Goal: Task Accomplishment & Management: Manage account settings

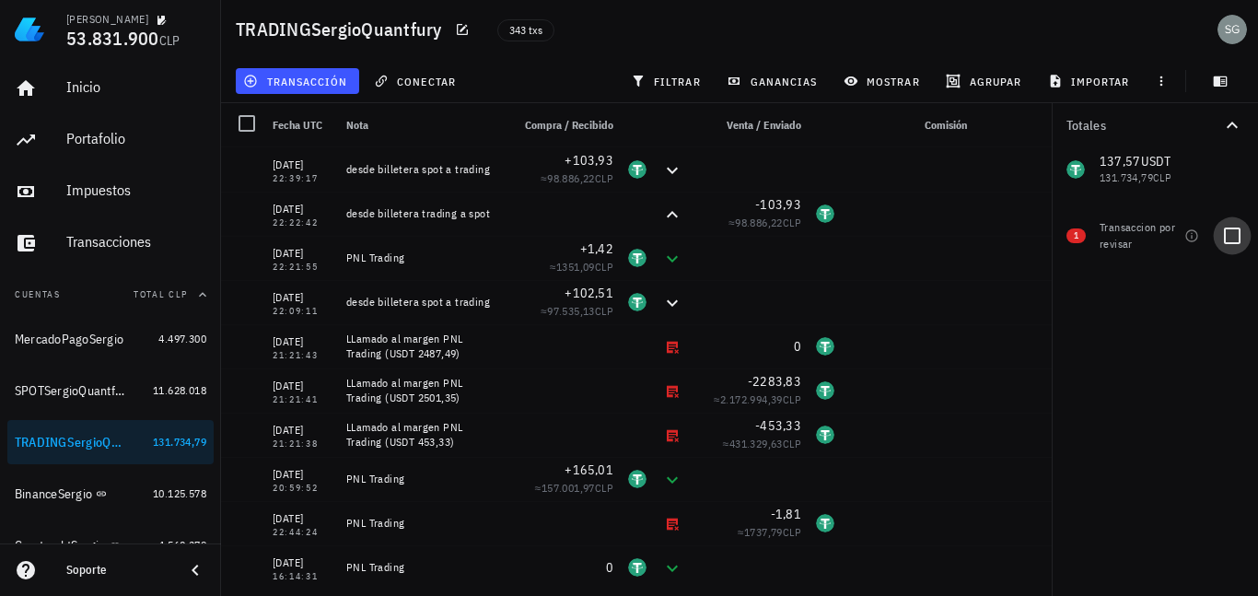
click at [1234, 236] on div at bounding box center [1231, 235] width 31 height 31
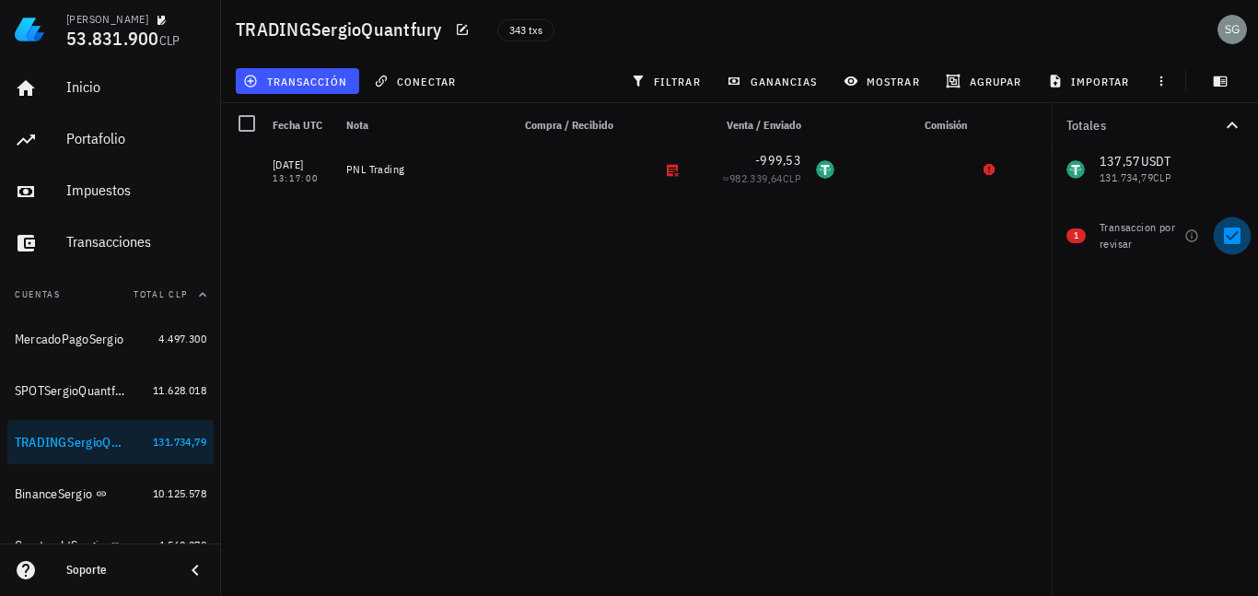
click at [1234, 235] on div at bounding box center [1231, 235] width 31 height 31
checkbox input "false"
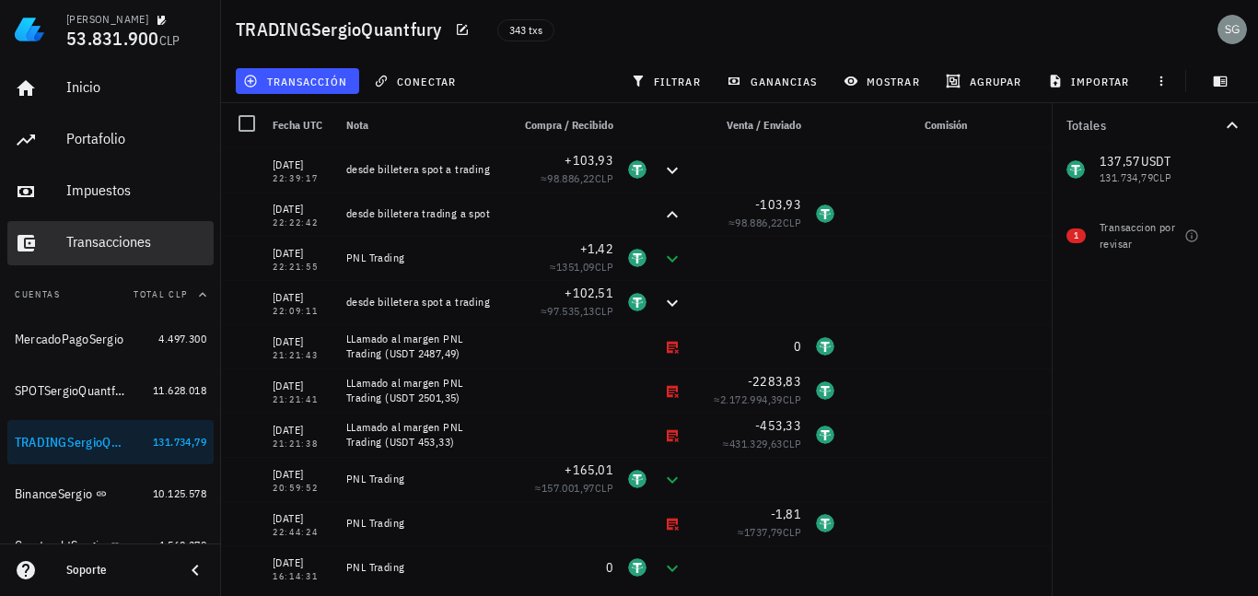
click at [106, 249] on div "Transacciones" at bounding box center [136, 241] width 140 height 17
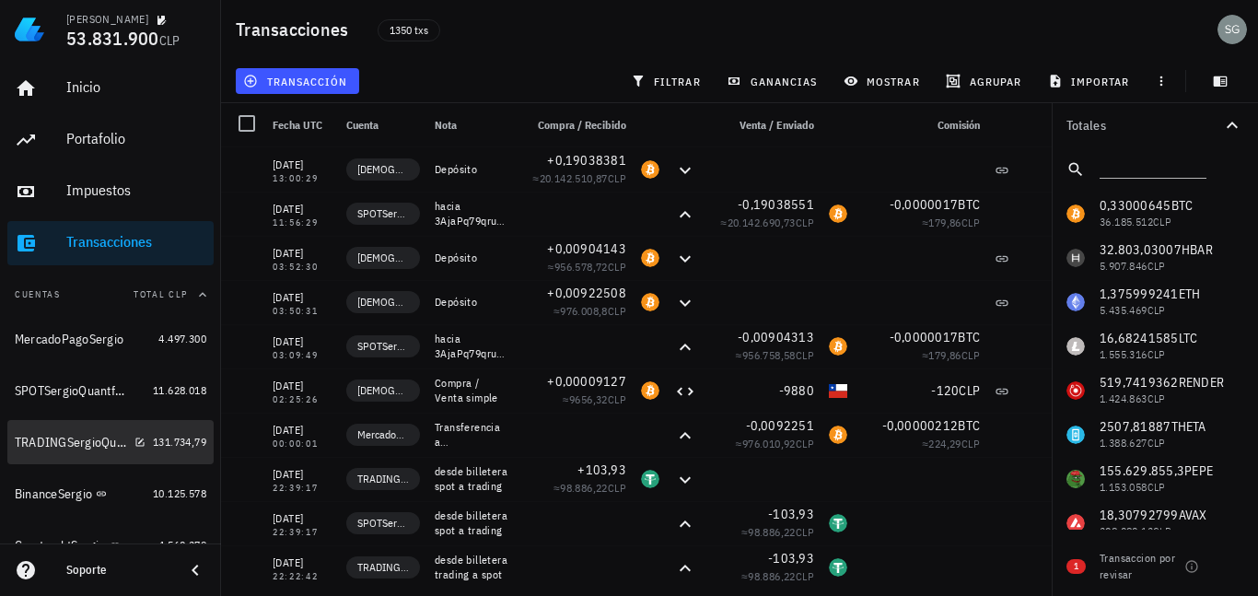
click at [61, 451] on div "TRADINGSergioQuantfury" at bounding box center [80, 443] width 131 height 40
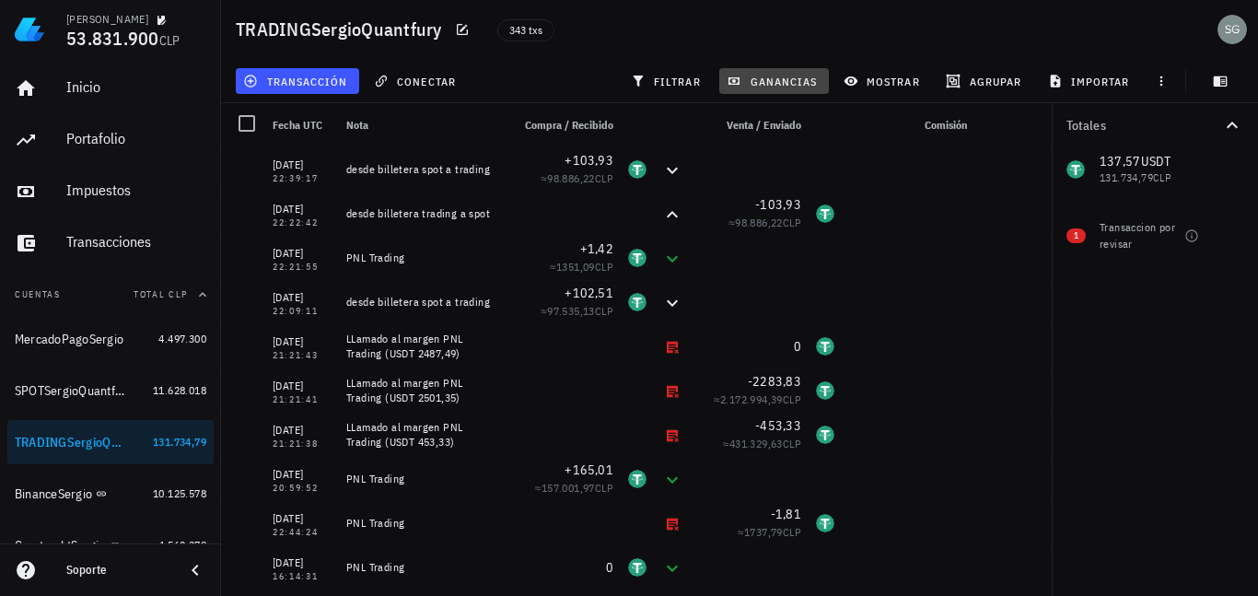
click at [787, 85] on span "ganancias" at bounding box center [773, 81] width 87 height 15
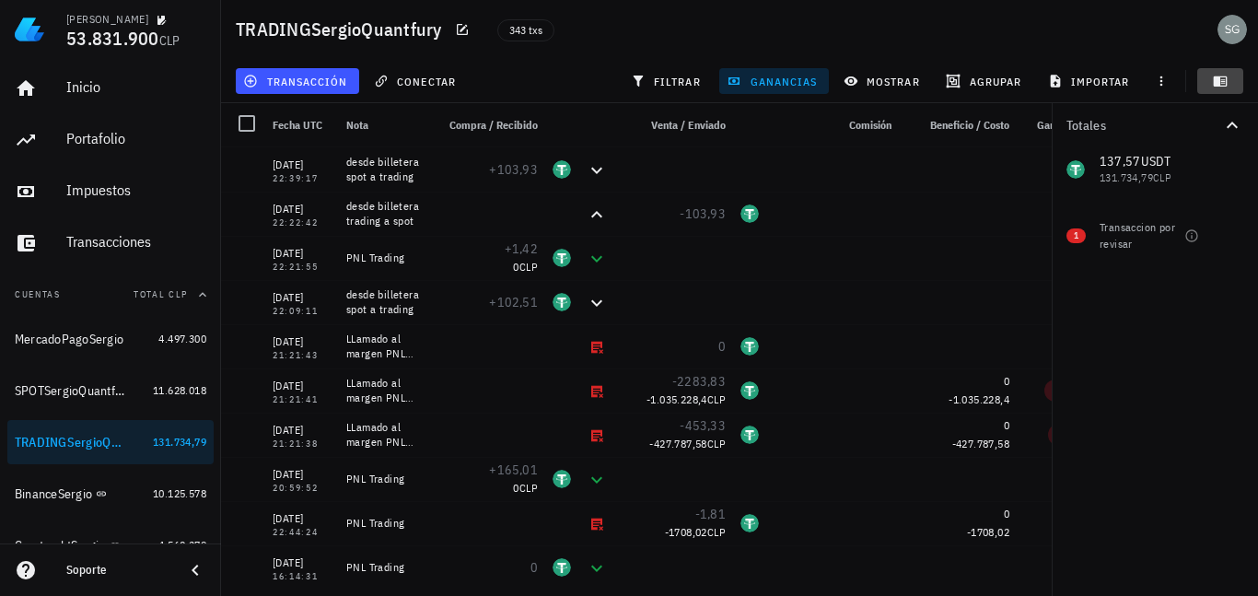
click at [1226, 84] on icon "button" at bounding box center [1221, 81] width 14 height 10
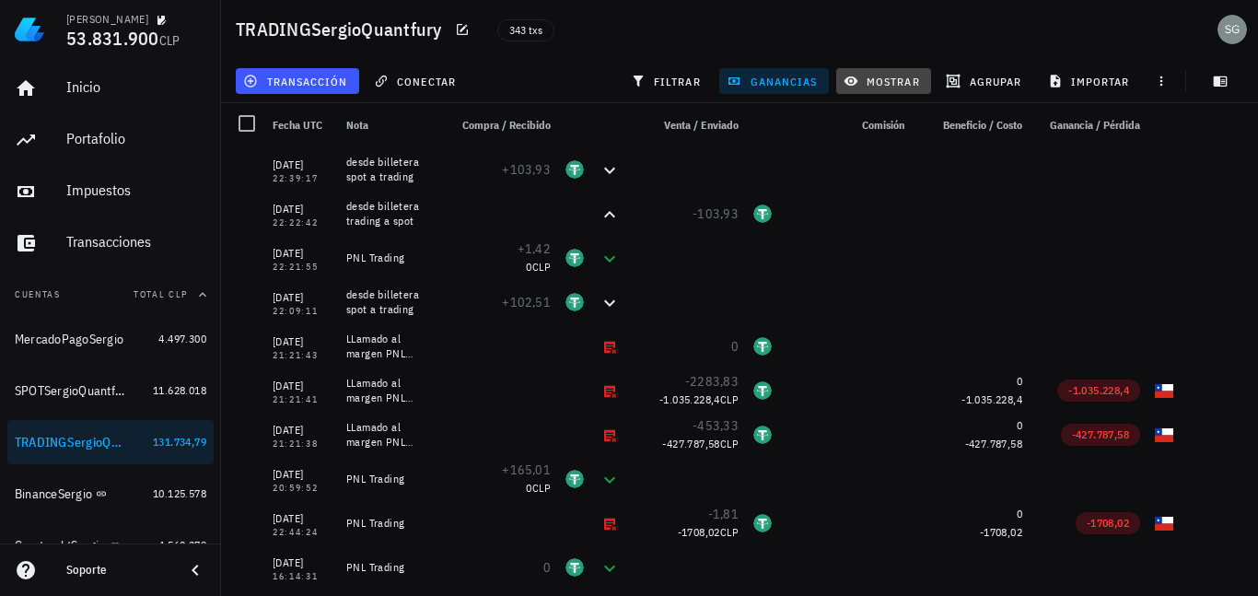
click at [873, 83] on span "mostrar" at bounding box center [883, 81] width 73 height 15
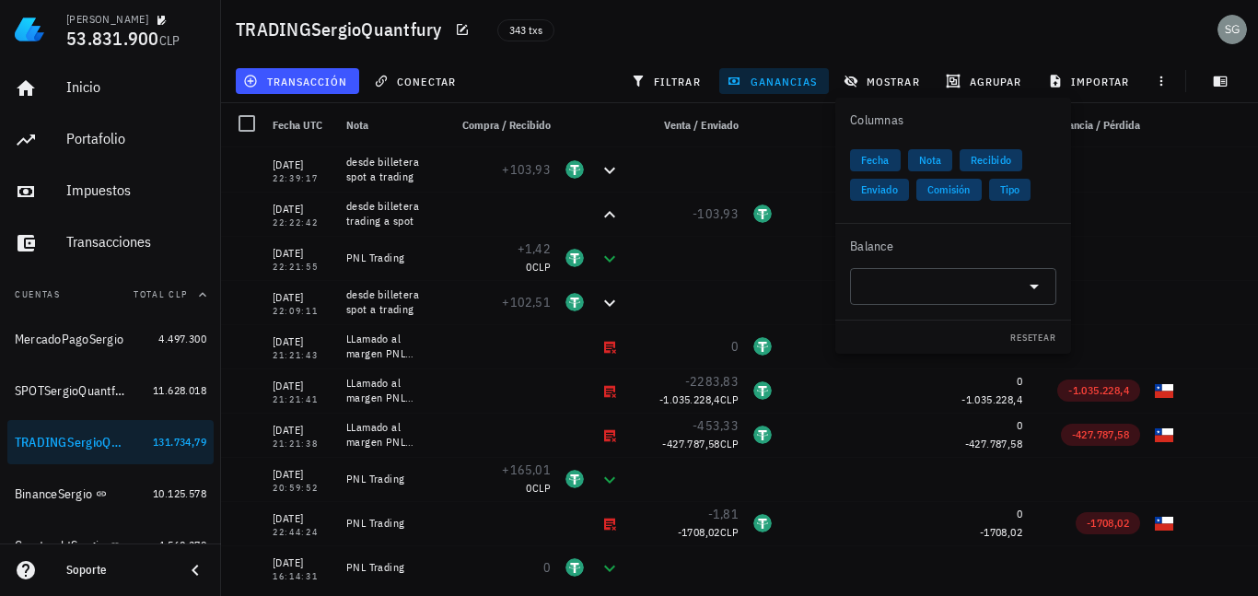
click at [957, 192] on span "Comisión" at bounding box center [948, 190] width 43 height 22
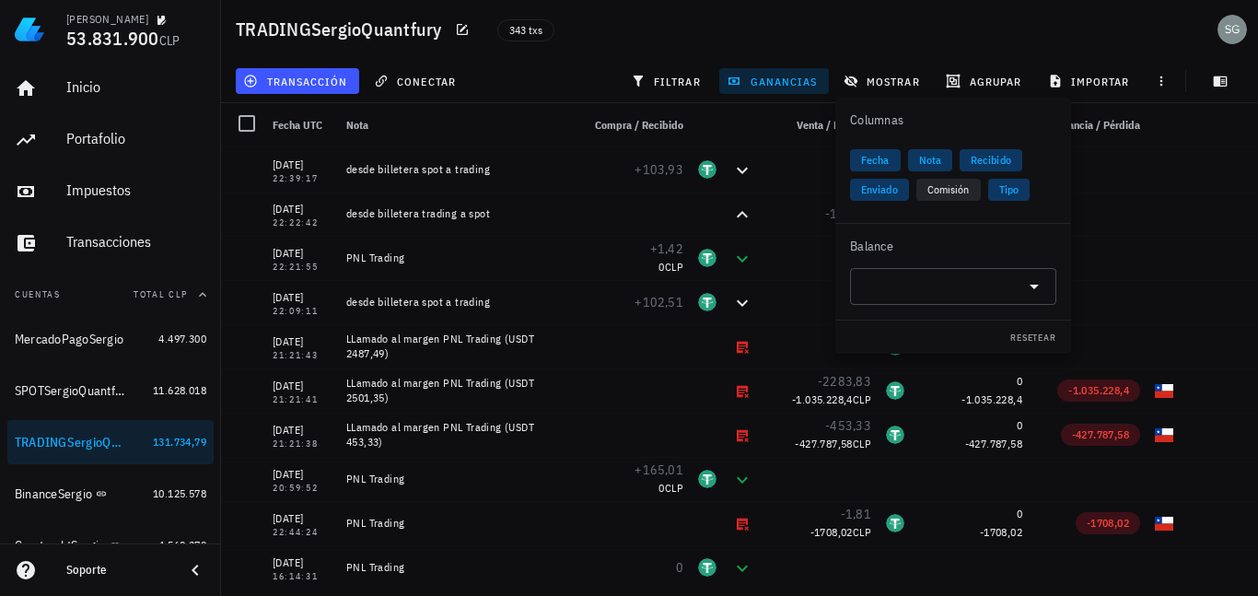
click at [675, 39] on div "343 txs" at bounding box center [689, 29] width 407 height 46
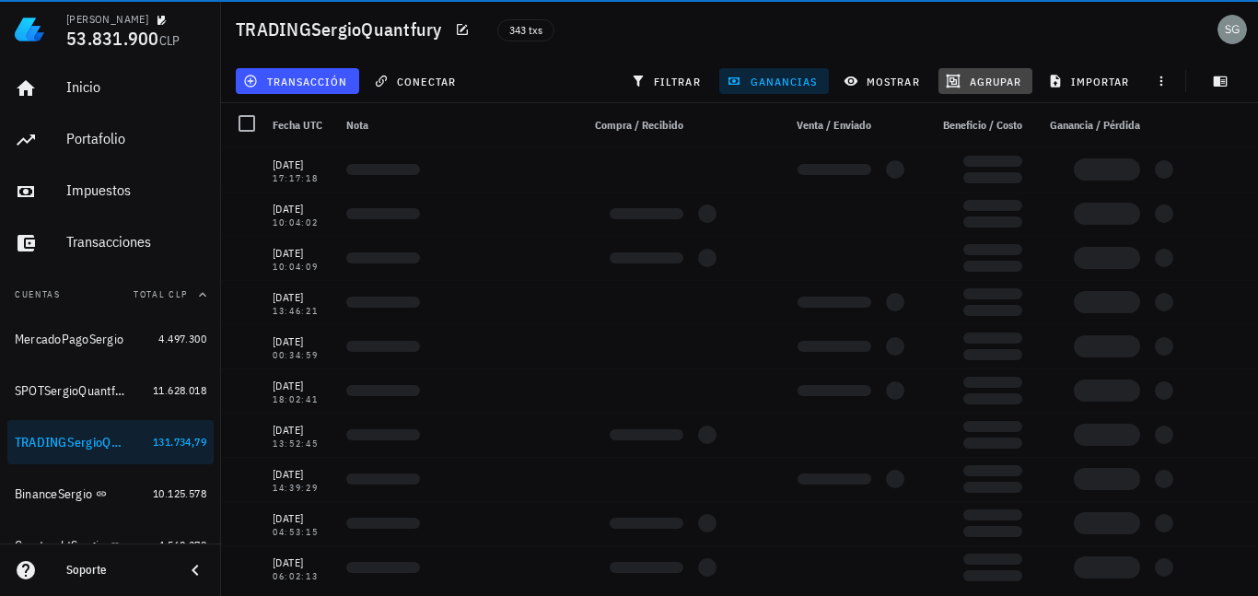
click at [983, 81] on span "agrupar" at bounding box center [985, 81] width 72 height 15
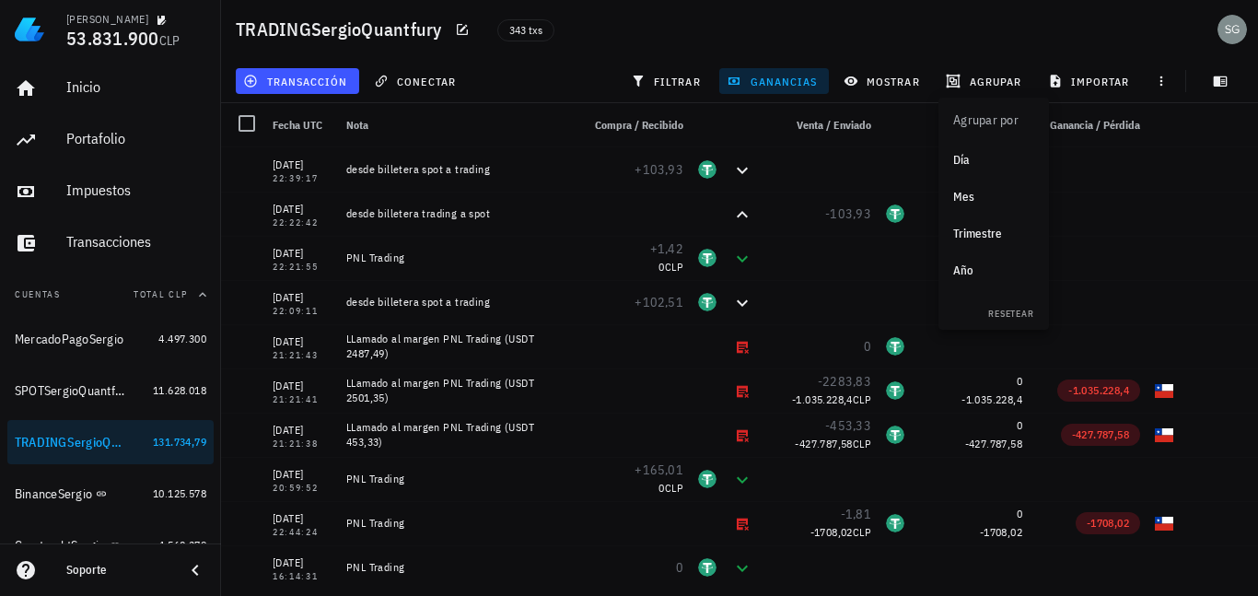
click at [966, 267] on div "Año" at bounding box center [993, 270] width 81 height 15
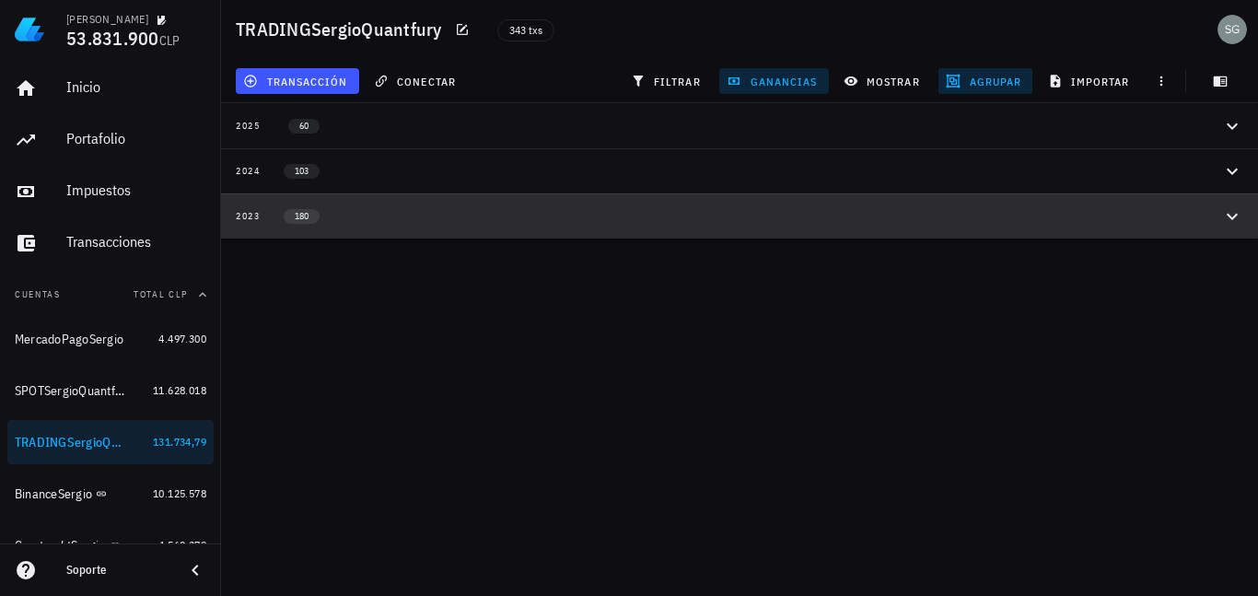
click at [1227, 209] on icon "button" at bounding box center [1232, 216] width 22 height 22
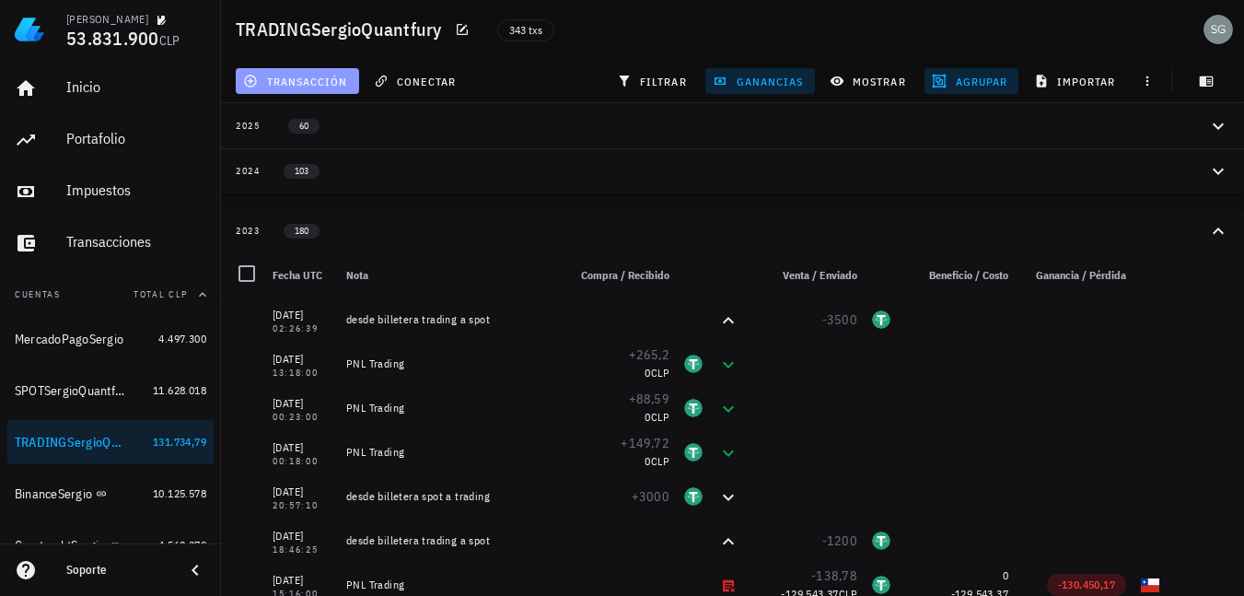
click at [281, 82] on span "transacción" at bounding box center [297, 81] width 100 height 15
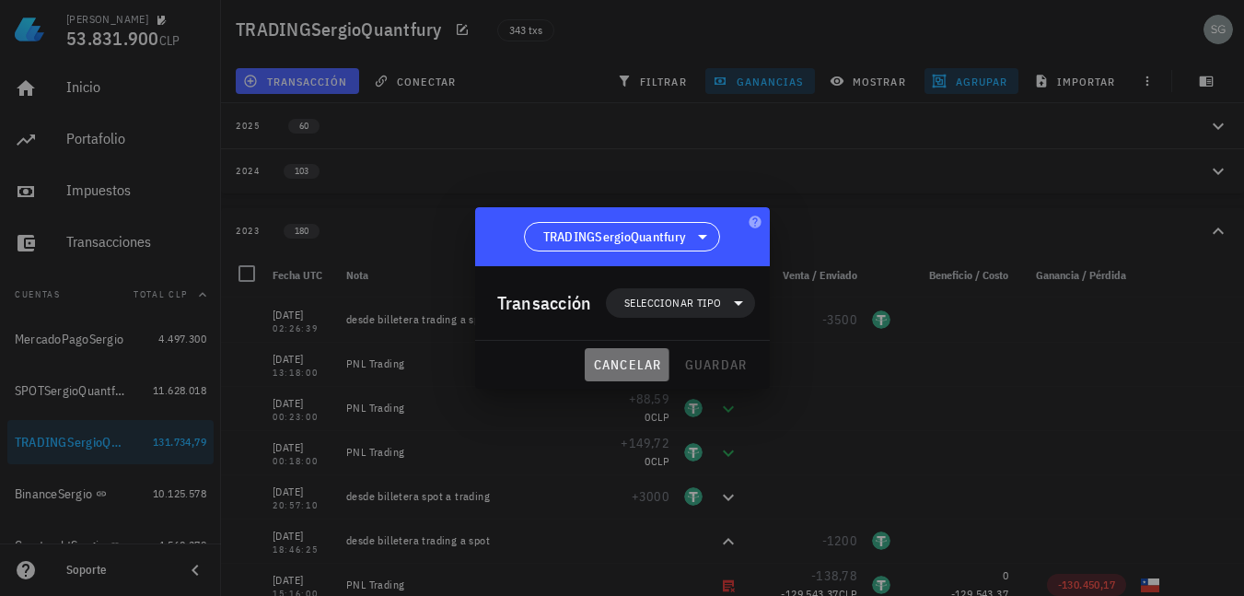
click at [604, 374] on button "cancelar" at bounding box center [627, 364] width 84 height 33
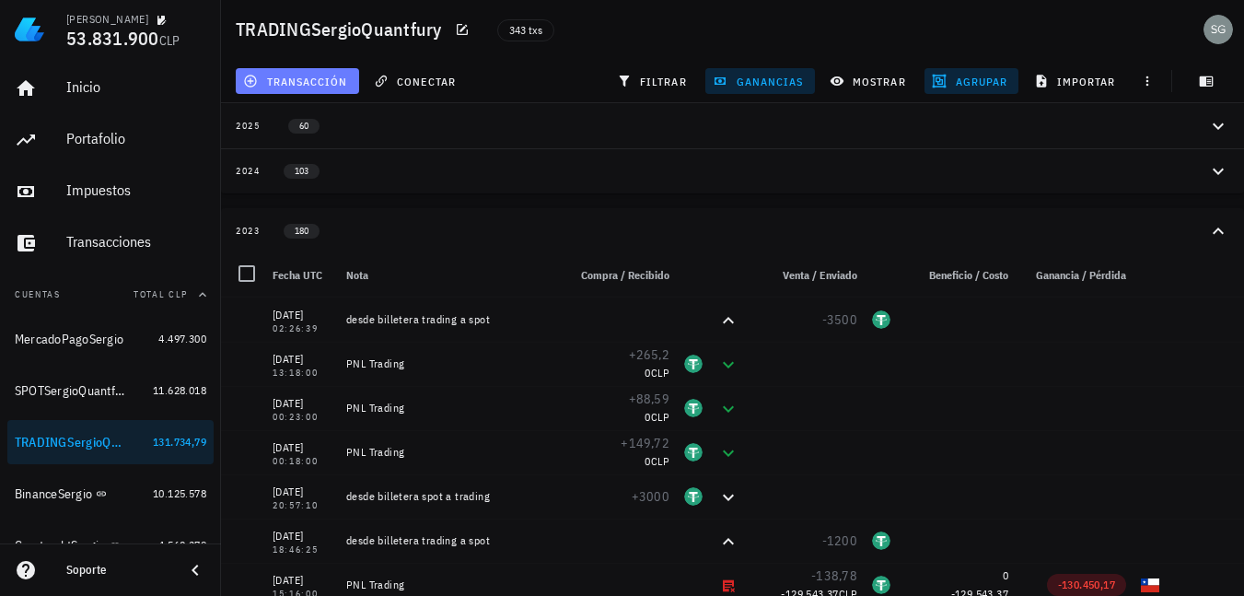
click at [252, 90] on button "transacción" at bounding box center [297, 81] width 123 height 26
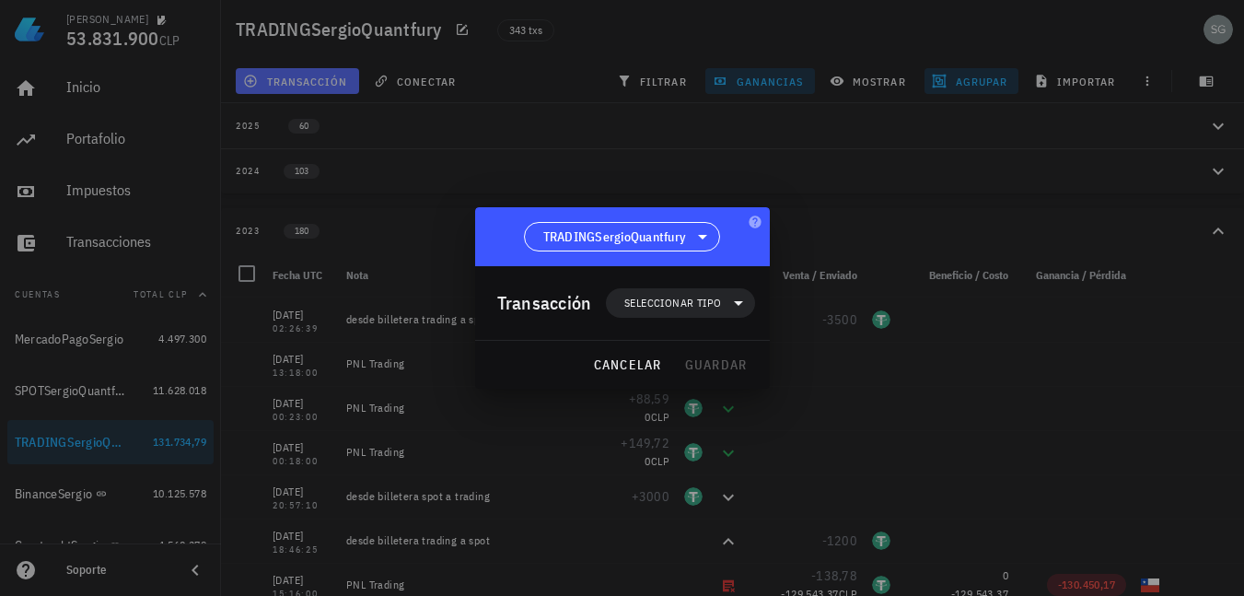
click at [252, 90] on div at bounding box center [622, 298] width 1244 height 596
click at [615, 367] on span "cancelar" at bounding box center [626, 364] width 69 height 17
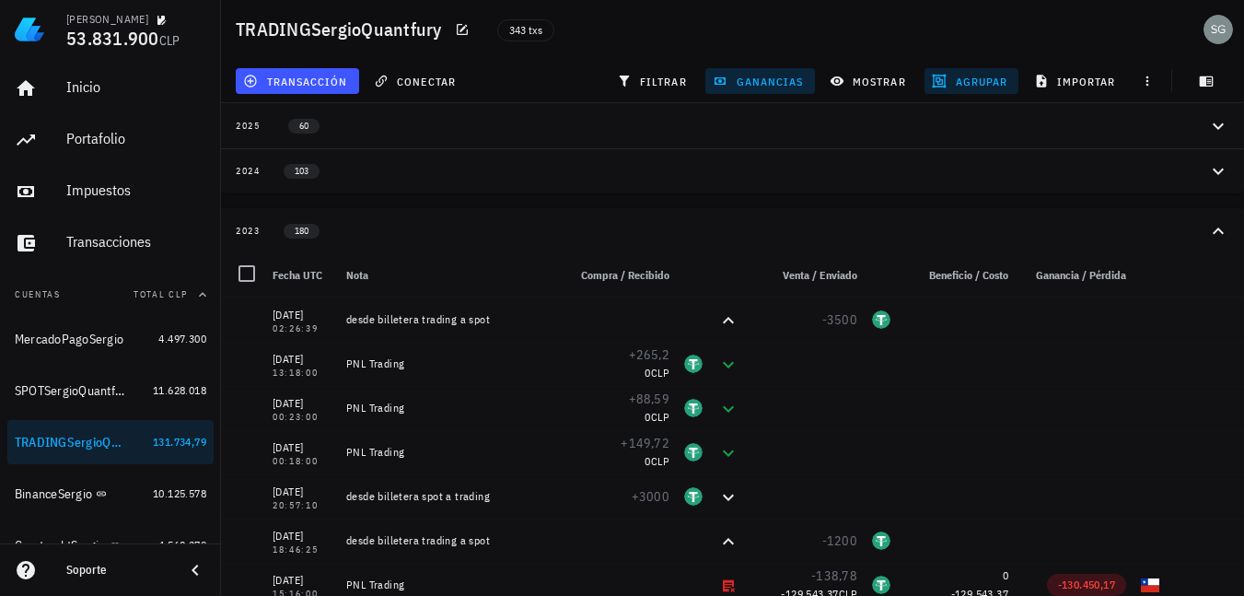
click at [983, 81] on span "agrupar" at bounding box center [972, 81] width 72 height 15
click at [960, 270] on div "Año" at bounding box center [979, 270] width 81 height 15
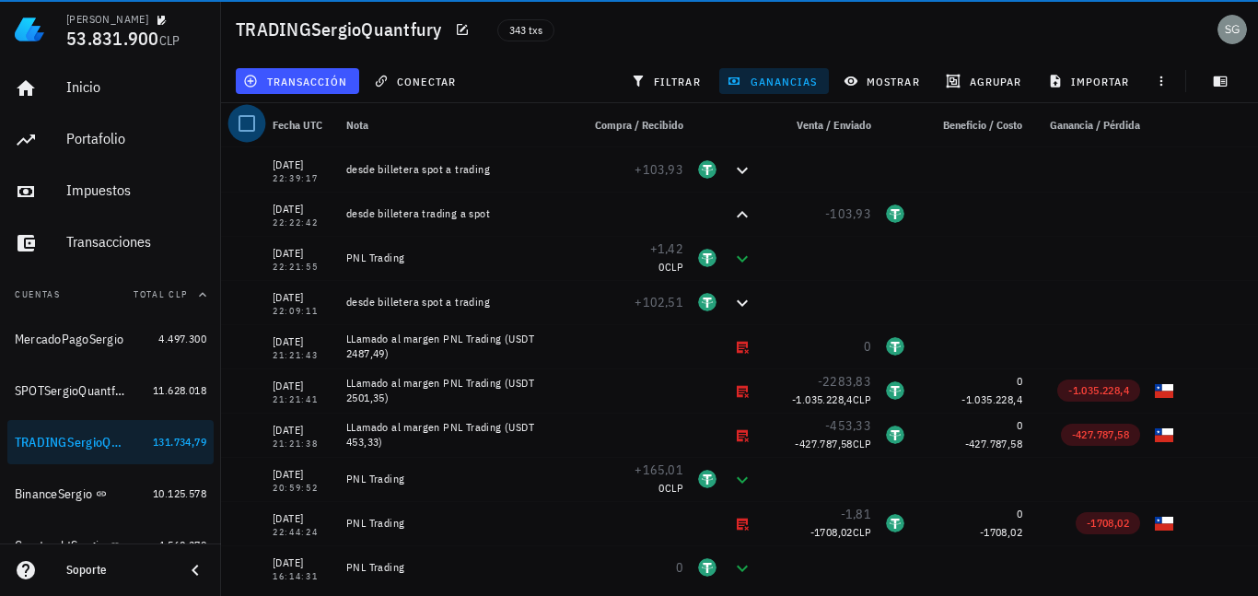
click at [250, 122] on div at bounding box center [246, 123] width 31 height 31
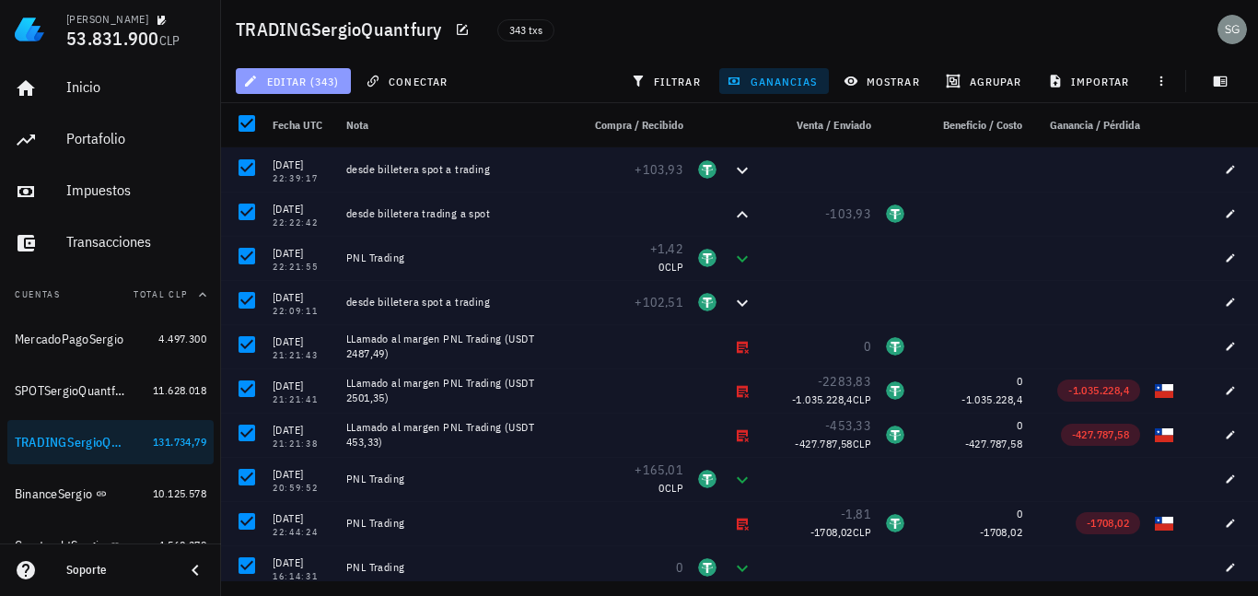
click at [308, 80] on span "editar (343)" at bounding box center [293, 81] width 92 height 15
click at [296, 116] on div "Eliminar" at bounding box center [308, 123] width 57 height 15
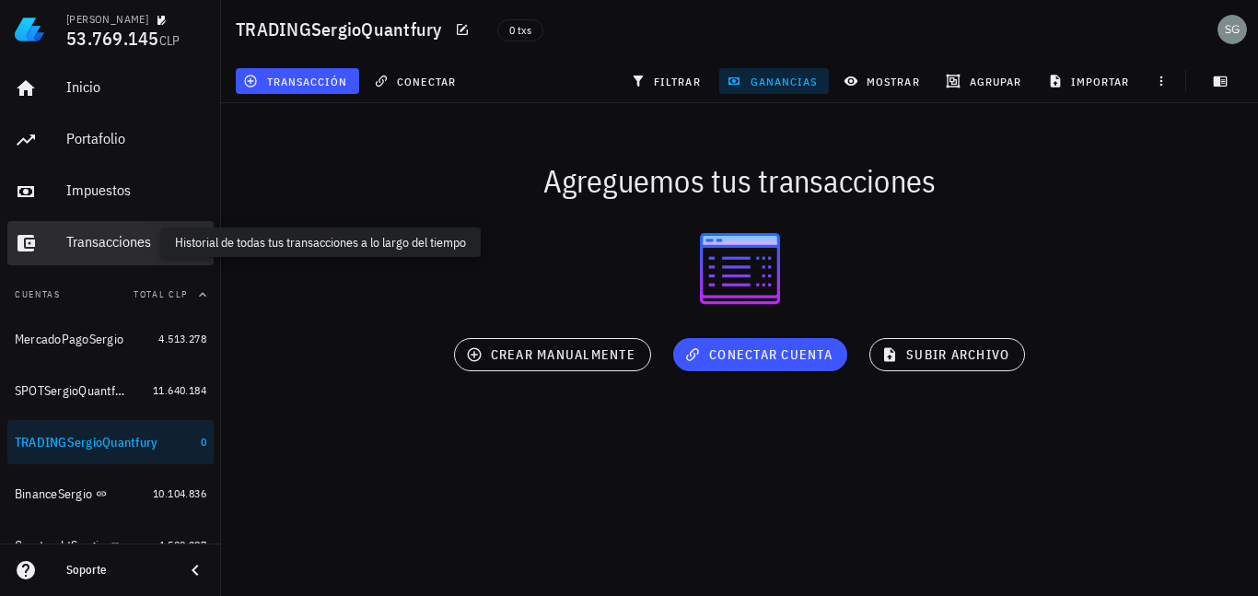
click at [81, 246] on div "Transacciones" at bounding box center [136, 241] width 140 height 17
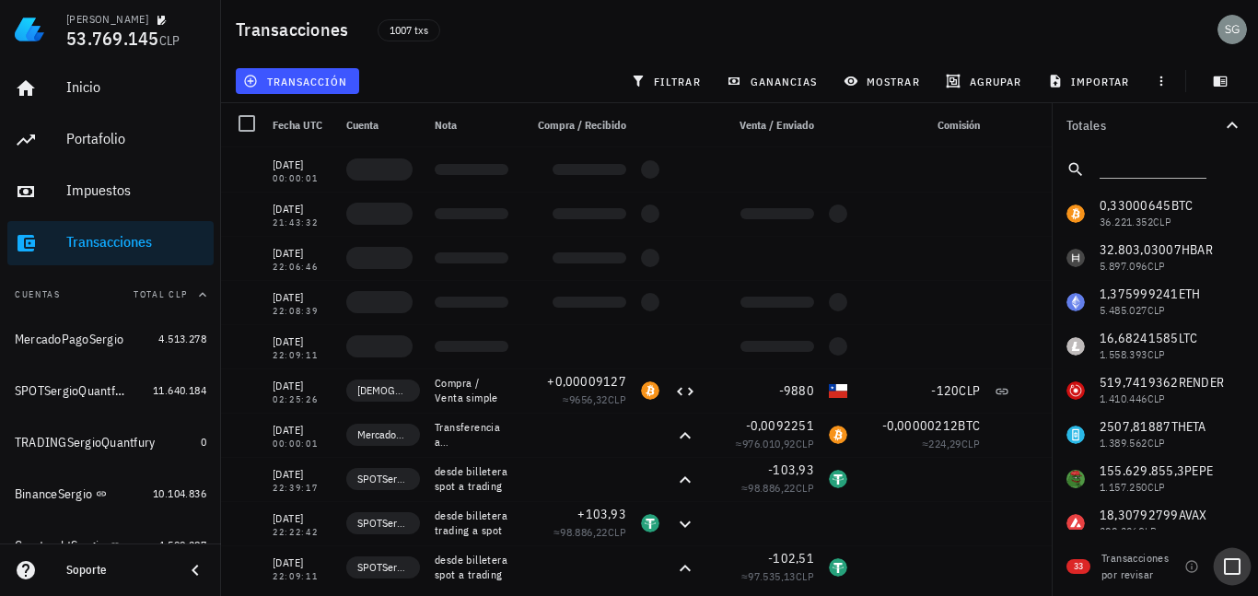
click at [1229, 573] on div at bounding box center [1231, 566] width 31 height 31
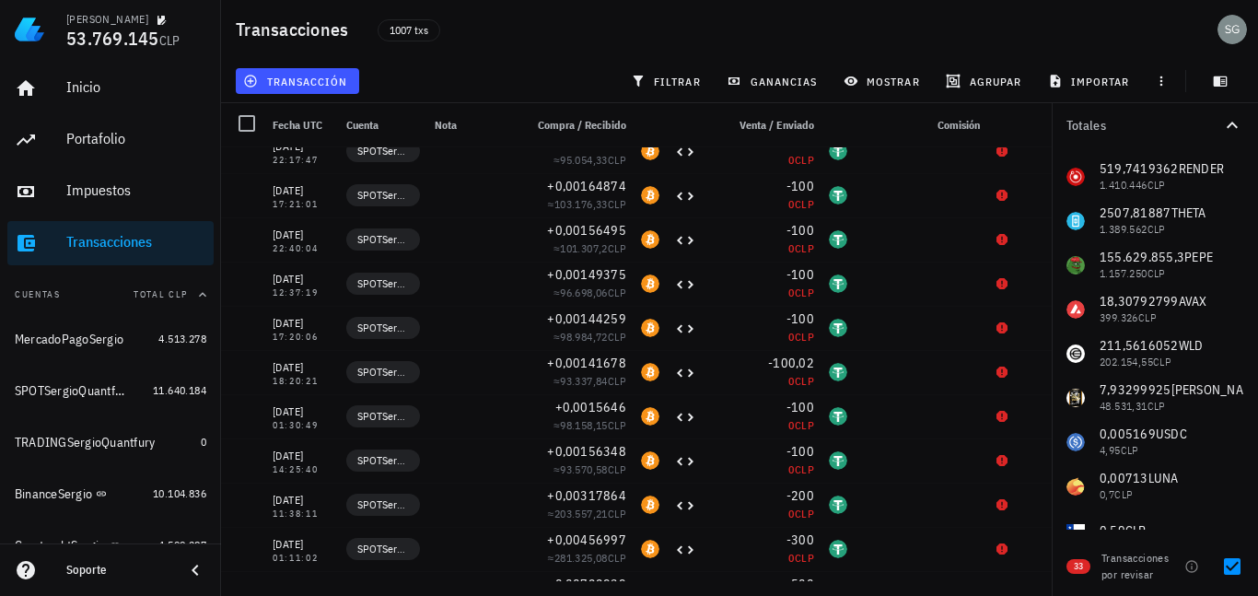
scroll to position [384, 0]
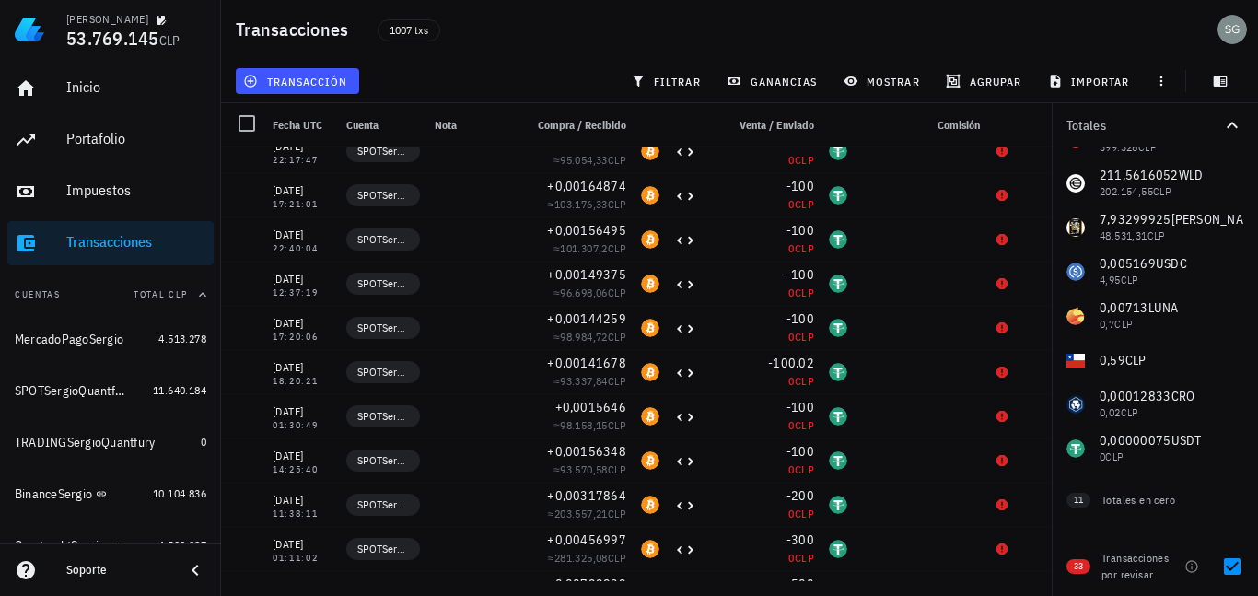
click at [1197, 440] on div "0,33000645 BTC 36.221.352 CLP 32.803,03007 HBAR 5.897.096 CLP 1,375999241 ETH 5…" at bounding box center [1155, 139] width 206 height 663
click at [1135, 440] on div "0,33000645 BTC 36.221.352 CLP 32.803,03007 HBAR 5.897.096 CLP 1,375999241 ETH 5…" at bounding box center [1155, 139] width 206 height 663
click at [1233, 572] on div at bounding box center [1231, 566] width 31 height 31
checkbox input "false"
click at [1135, 426] on div "0,33000645 BTC 36.221.352 CLP 32.803,03007 HBAR 5.897.096 CLP 1,375999241 ETH 5…" at bounding box center [1155, 139] width 206 height 663
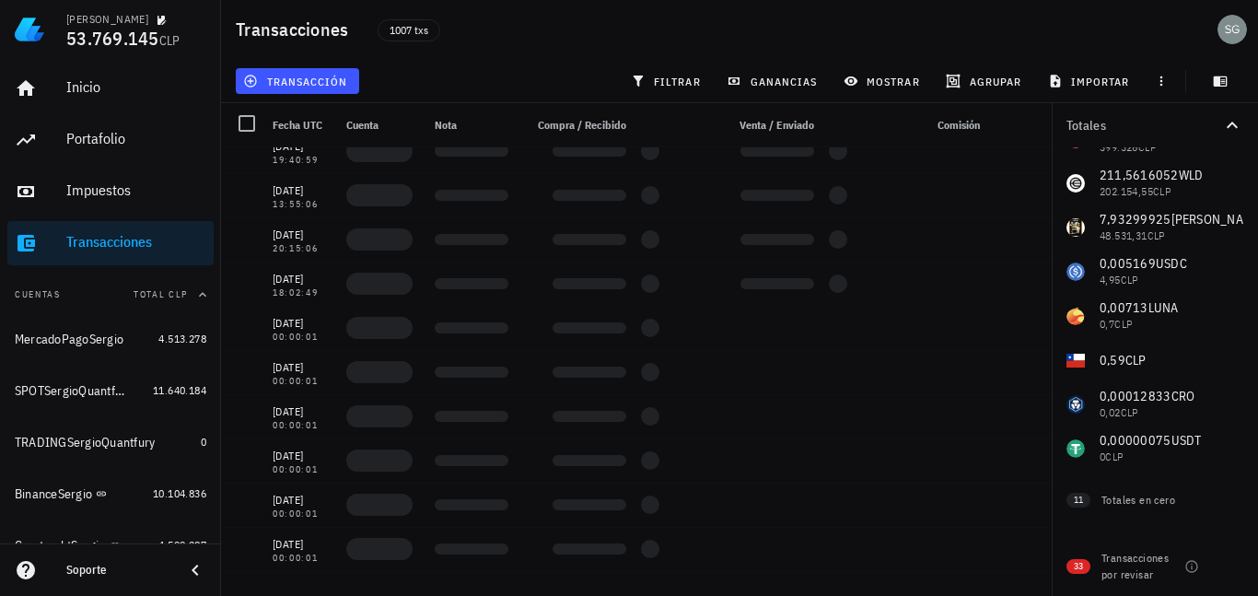
click at [1131, 446] on div "0,33000645 BTC 36.221.352 CLP 32.803,03007 HBAR 5.897.096 CLP 1,375999241 ETH 5…" at bounding box center [1155, 139] width 206 height 663
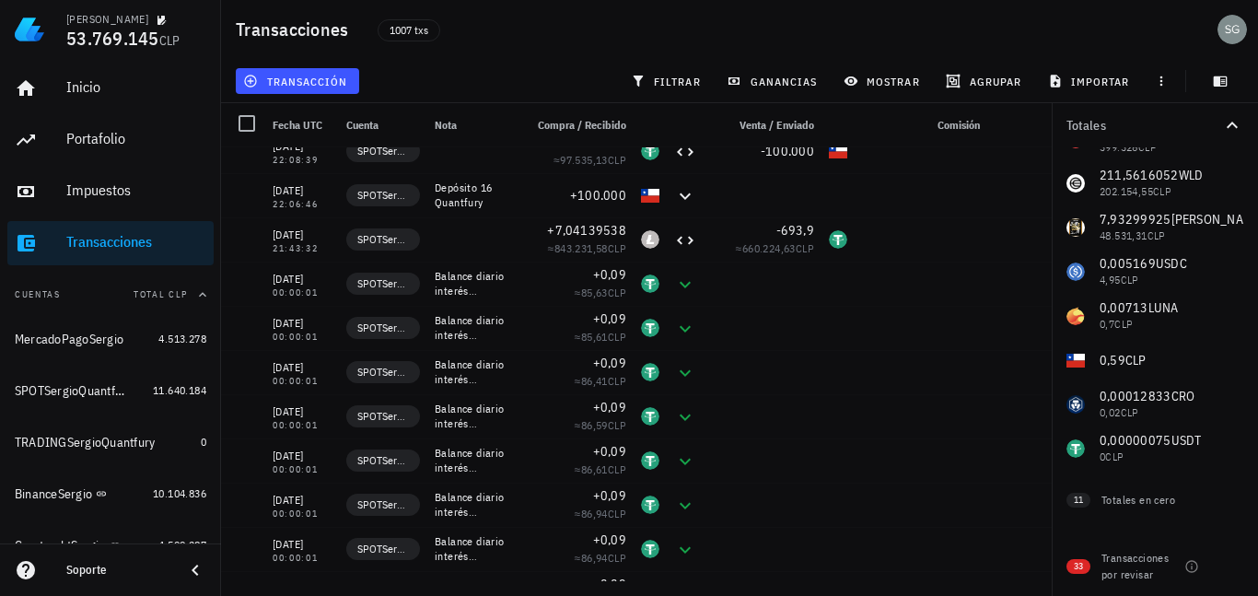
click at [1122, 445] on div "0,33000645 BTC 36.221.352 CLP 32.803,03007 HBAR 5.897.096 CLP 1,375999241 ETH 5…" at bounding box center [1155, 139] width 206 height 663
click at [677, 76] on span "filtrar" at bounding box center [667, 81] width 66 height 15
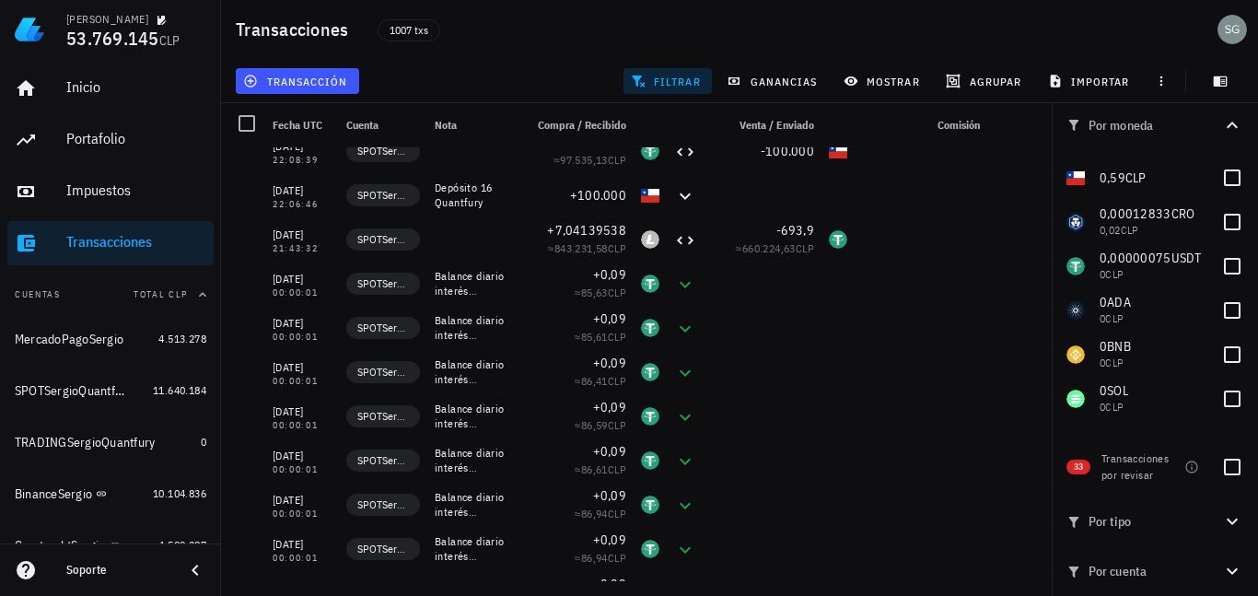
scroll to position [550, 0]
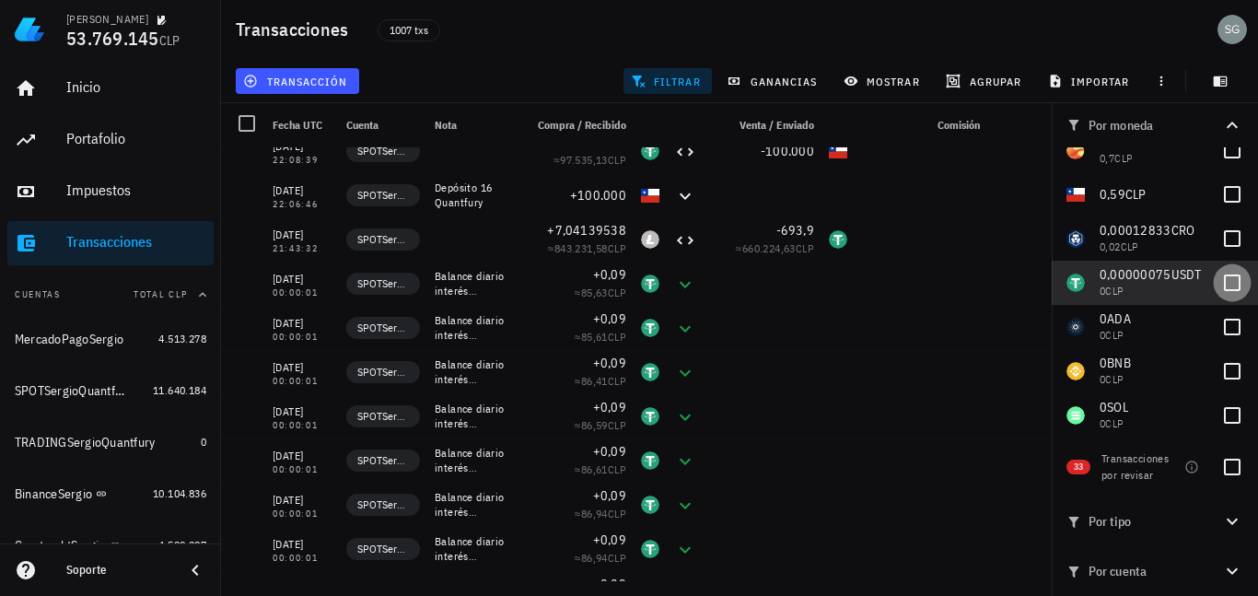
click at [1219, 285] on div at bounding box center [1231, 282] width 31 height 31
checkbox input "true"
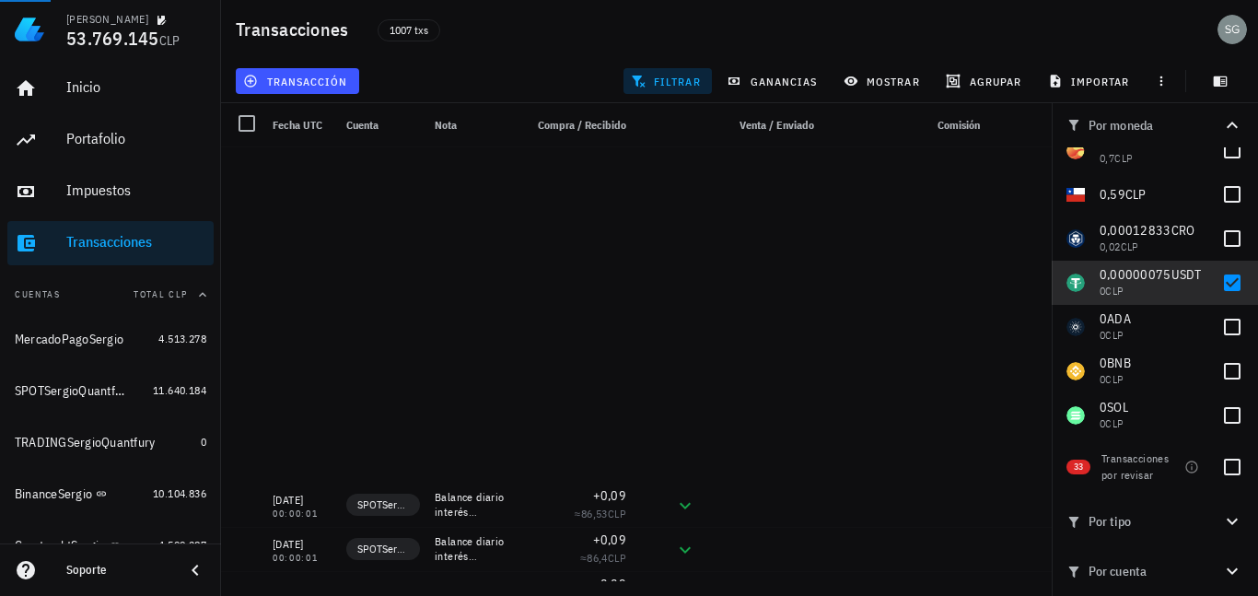
scroll to position [1013, 0]
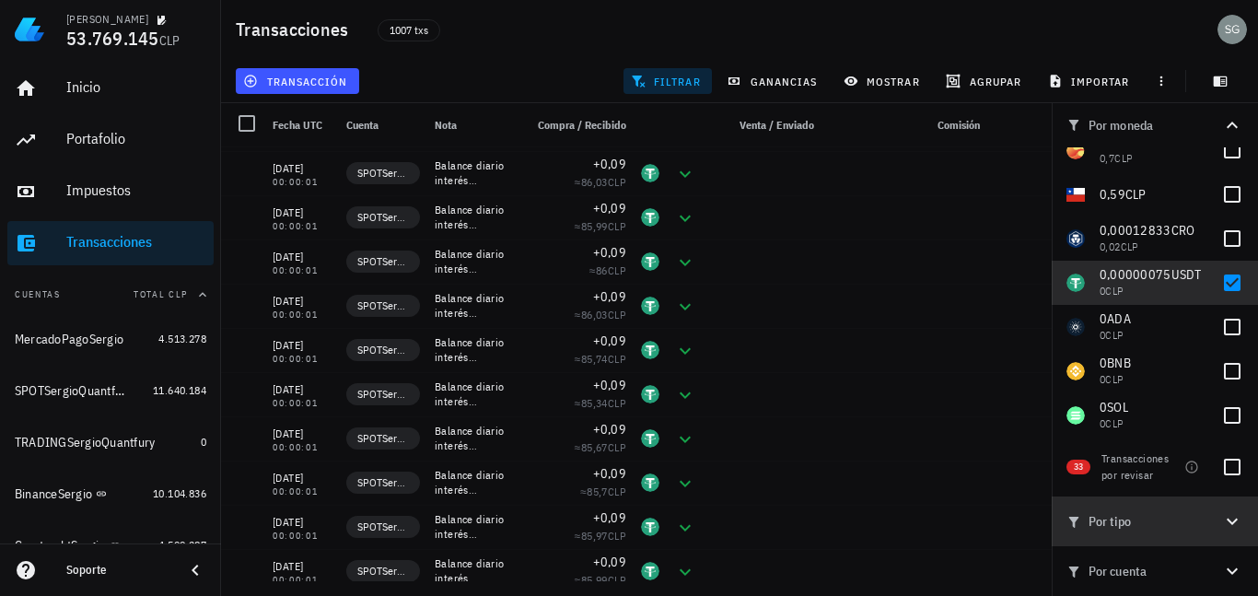
click at [1230, 519] on icon "button" at bounding box center [1232, 521] width 22 height 22
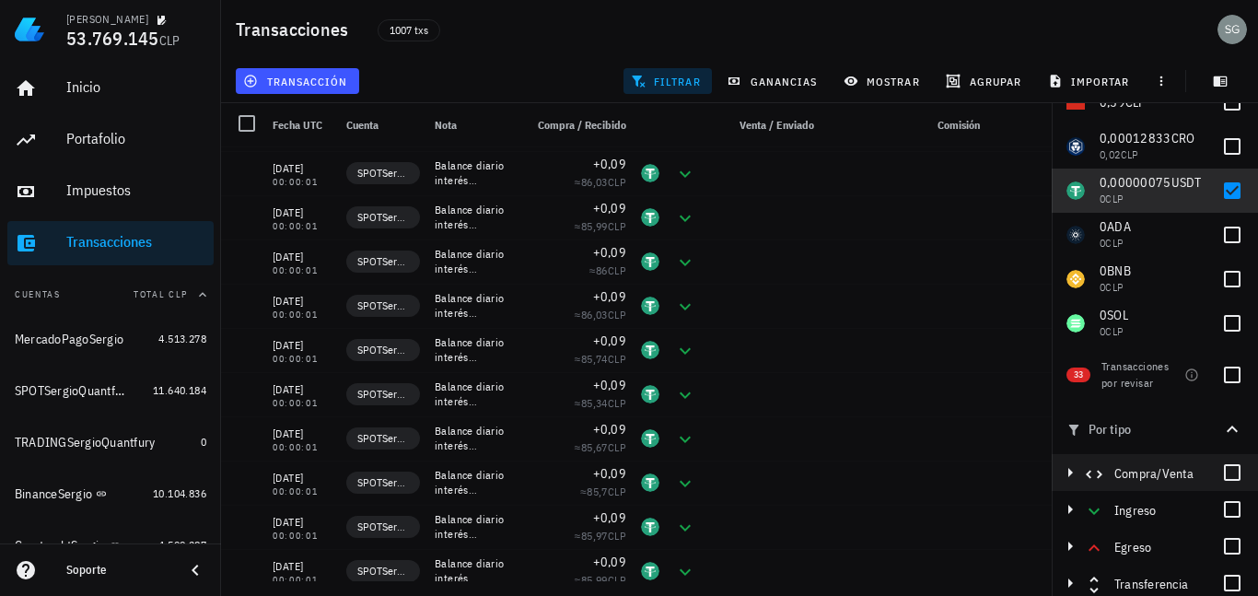
scroll to position [147, 0]
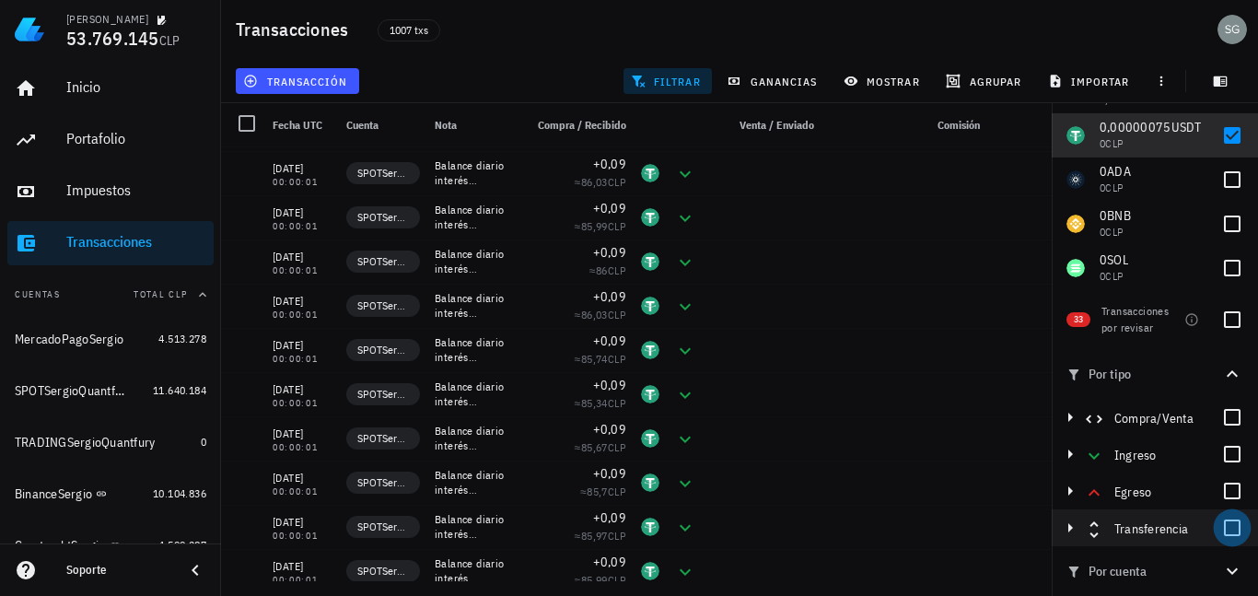
click at [1222, 527] on div at bounding box center [1231, 527] width 31 height 31
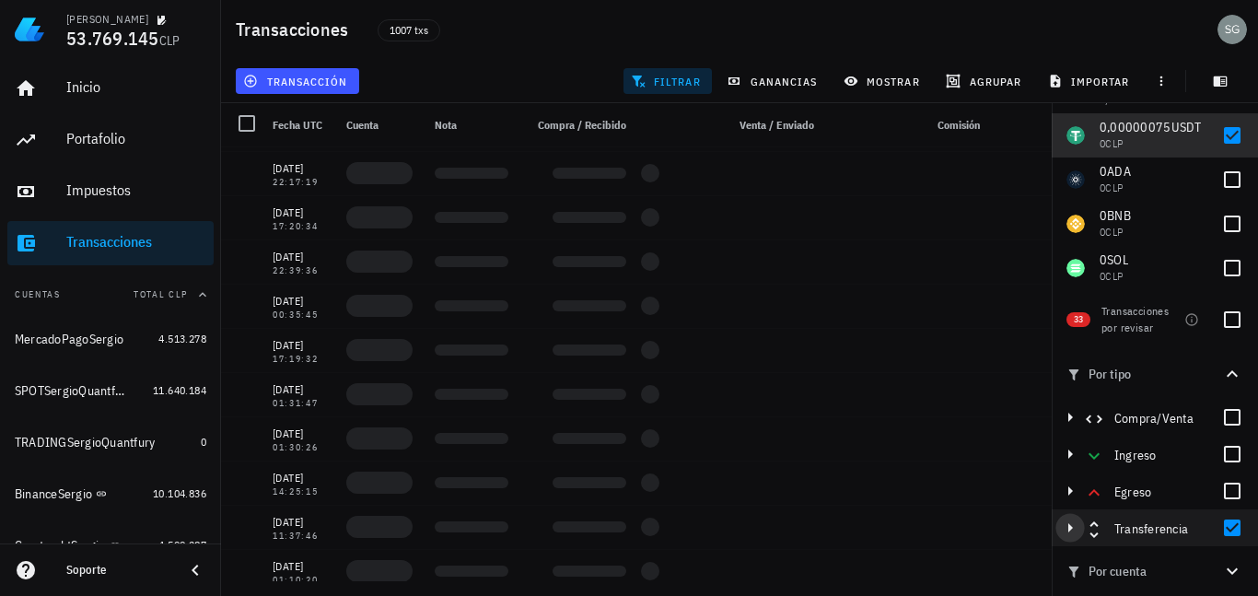
click at [1075, 532] on icon "button" at bounding box center [1070, 528] width 22 height 22
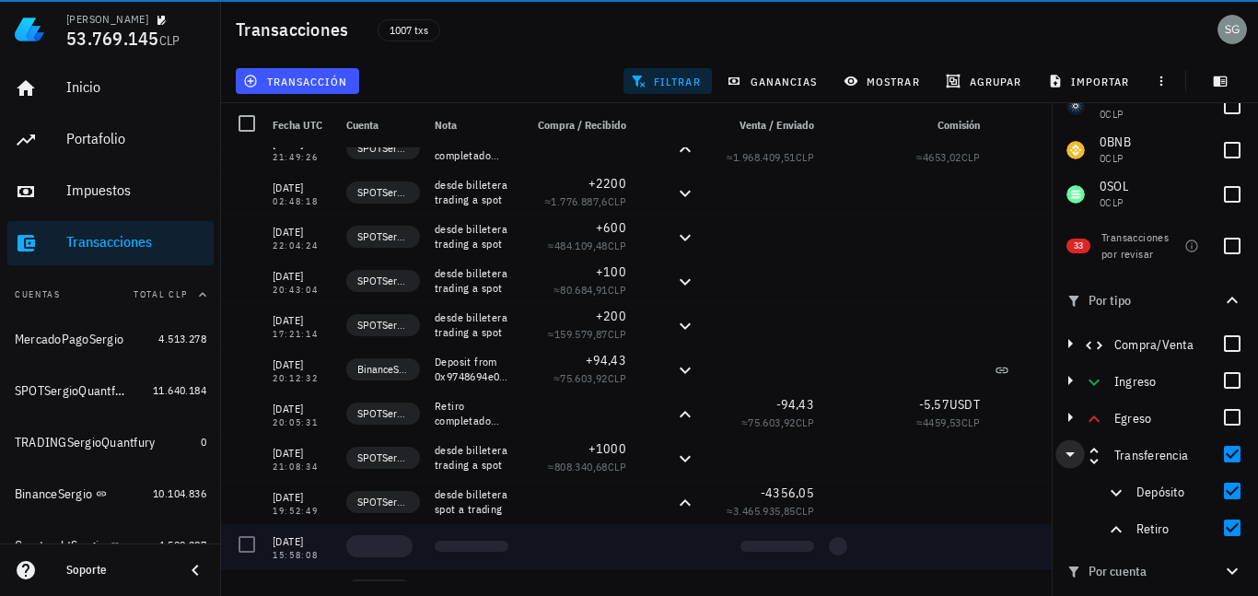
scroll to position [3279, 0]
